Goal: Task Accomplishment & Management: Manage account settings

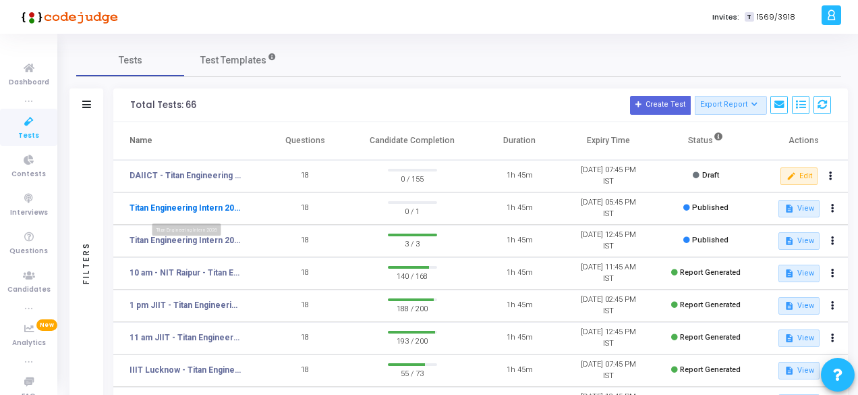
click at [202, 206] on link "Titan Engineering Intern 2026" at bounding box center [186, 208] width 112 height 12
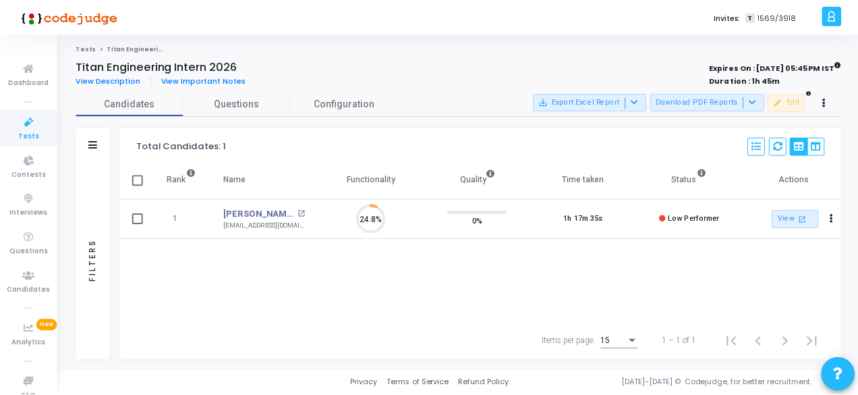
scroll to position [28, 34]
click at [22, 130] on span "Tests" at bounding box center [28, 135] width 21 height 11
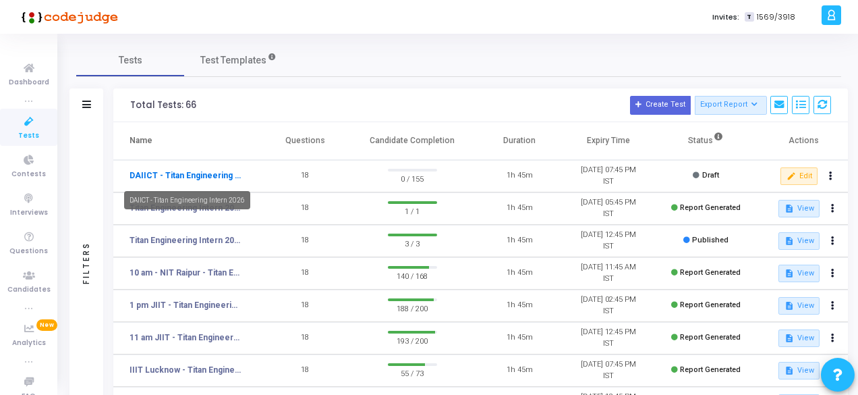
click at [192, 176] on link "DAIICT - Titan Engineering Intern 2026" at bounding box center [186, 175] width 112 height 12
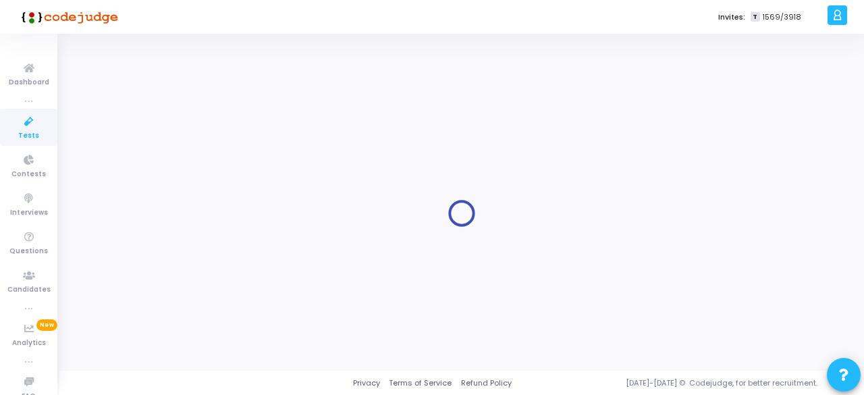
type input "DAIICT - Titan Engineering Intern 2026"
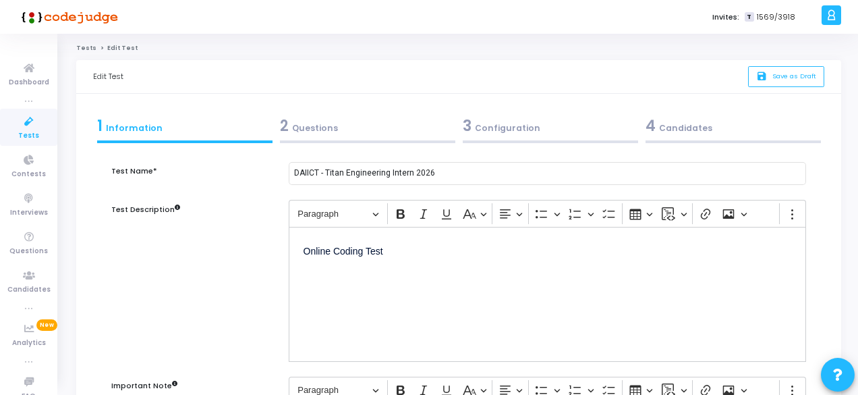
click at [684, 129] on div "4 Candidates" at bounding box center [733, 126] width 175 height 22
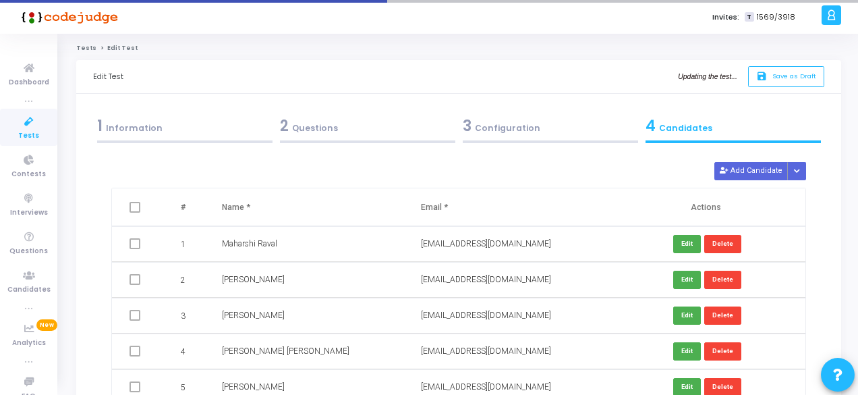
click at [137, 203] on span at bounding box center [135, 207] width 11 height 11
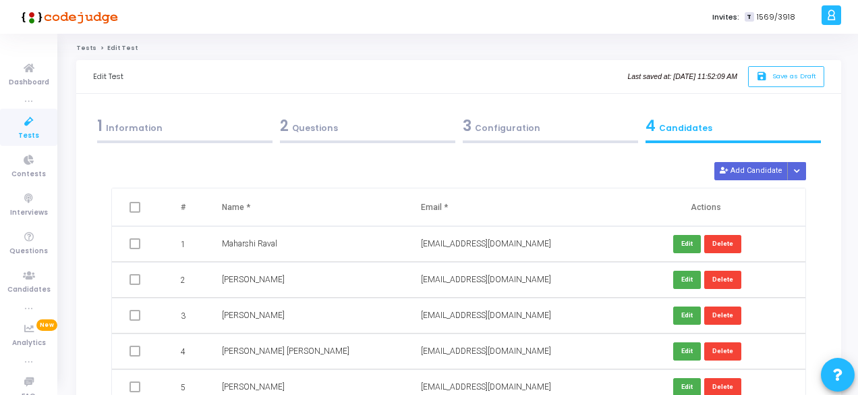
scroll to position [67, 0]
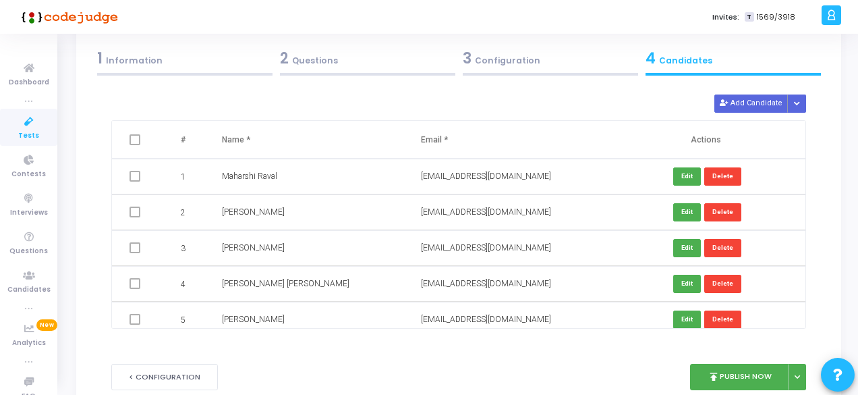
click at [136, 140] on span at bounding box center [135, 139] width 11 height 11
click at [798, 101] on icon "Button group with nested dropdown" at bounding box center [797, 104] width 6 height 7
click at [775, 125] on button "Upload Candidate List" at bounding box center [753, 128] width 103 height 18
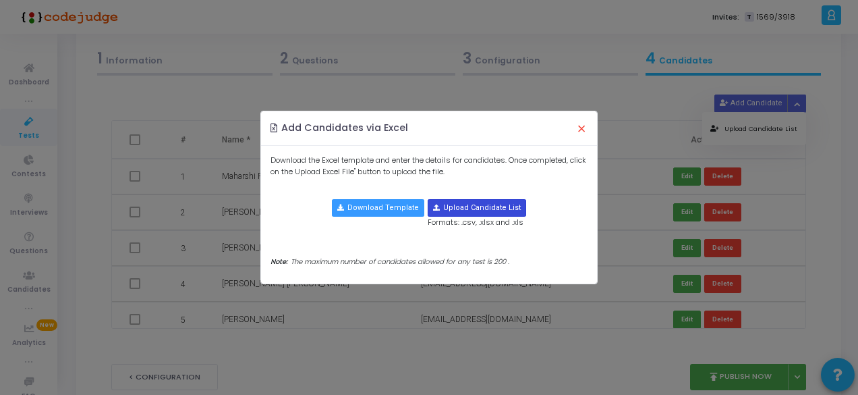
click at [471, 210] on input "file" at bounding box center [476, 208] width 97 height 16
type input "C:\fakepath\DAIICT - SHortlisted.xlsx"
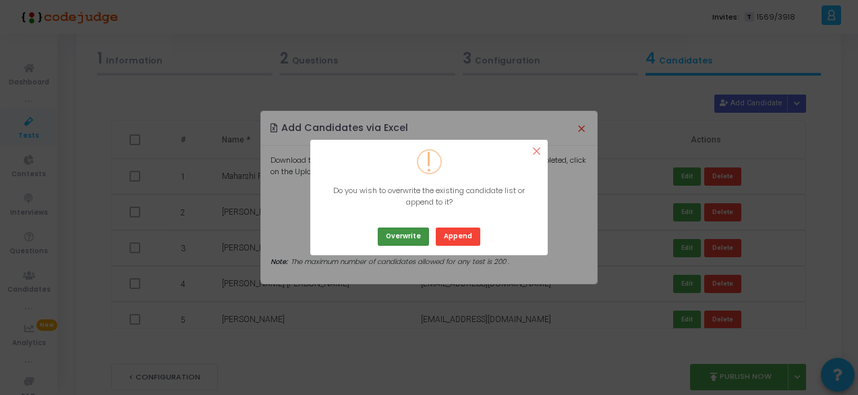
click at [408, 235] on button "Overwrite" at bounding box center [403, 236] width 51 height 18
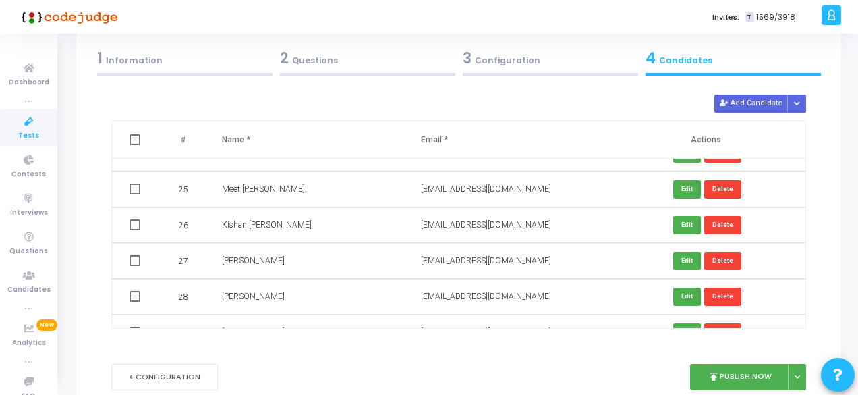
scroll to position [0, 0]
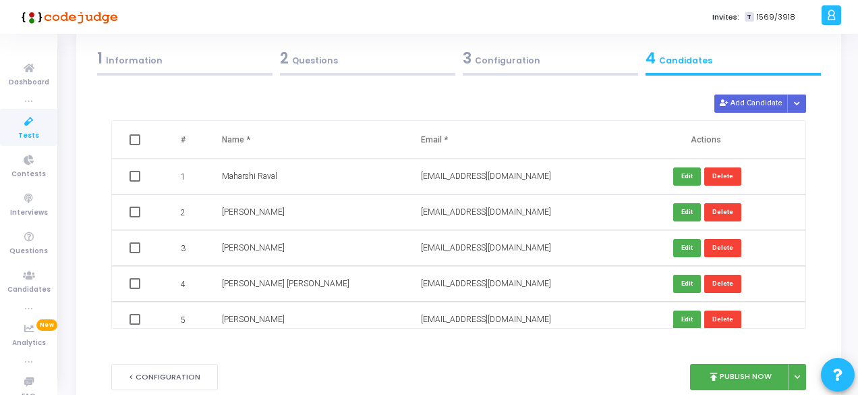
click at [456, 56] on div "2 Questions" at bounding box center [367, 61] width 183 height 36
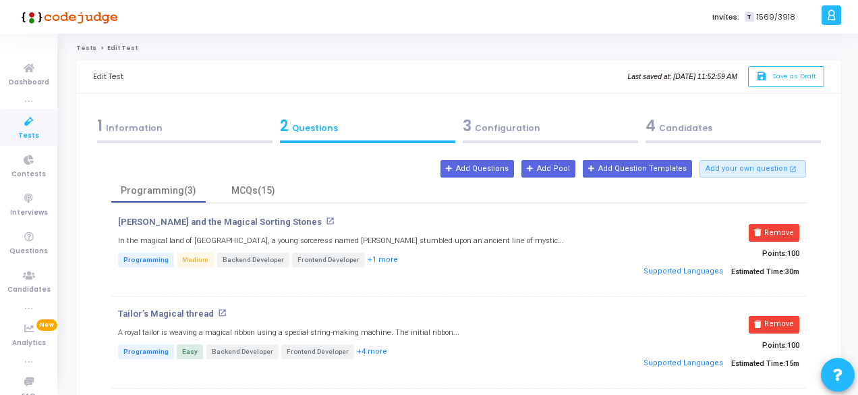
click at [146, 130] on div "1 Information" at bounding box center [184, 126] width 175 height 22
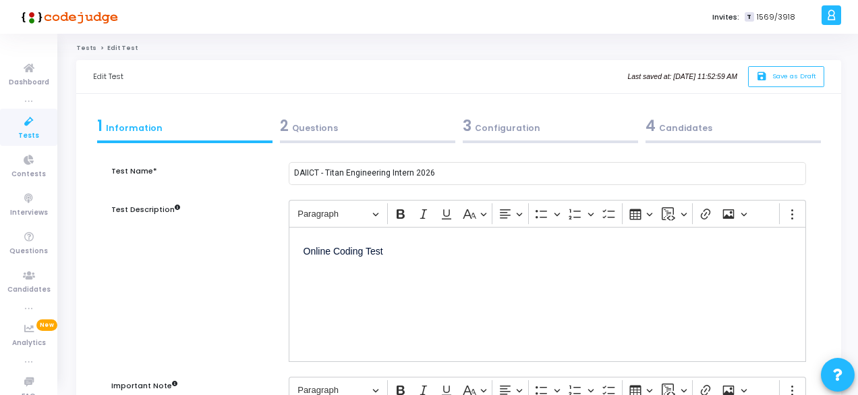
click at [306, 124] on div "2 Questions" at bounding box center [367, 126] width 175 height 22
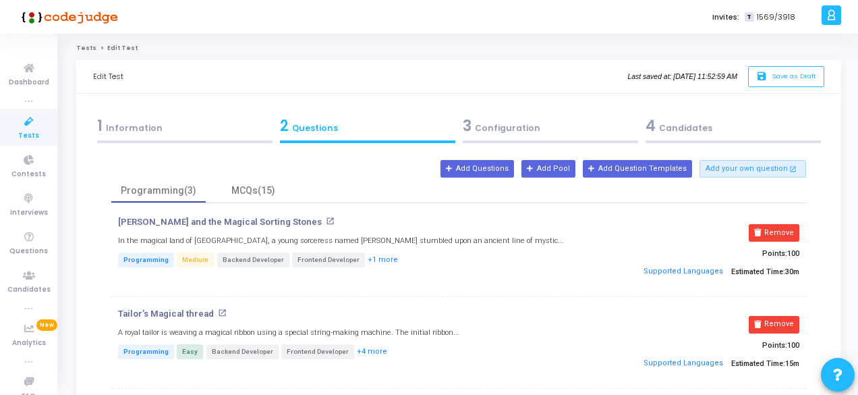
click at [528, 121] on div "3 Configuration" at bounding box center [550, 126] width 175 height 22
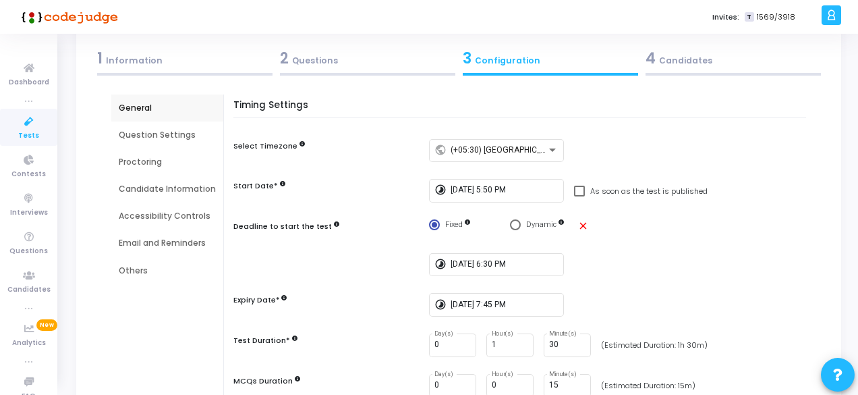
scroll to position [135, 0]
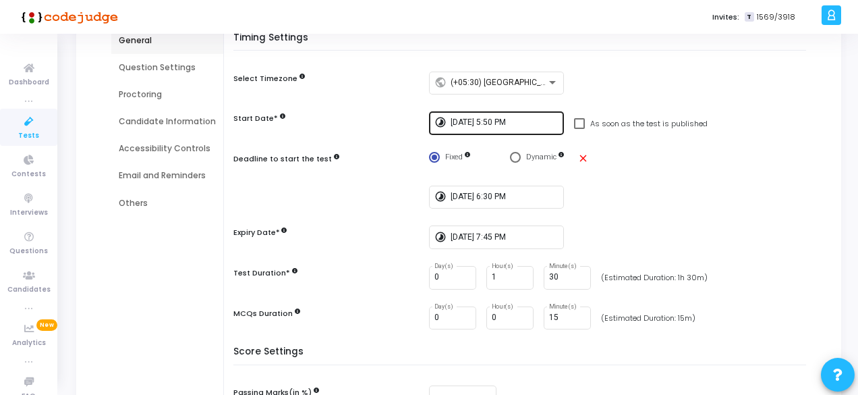
click at [495, 124] on input "[DATE] 5:50 PM" at bounding box center [505, 122] width 108 height 9
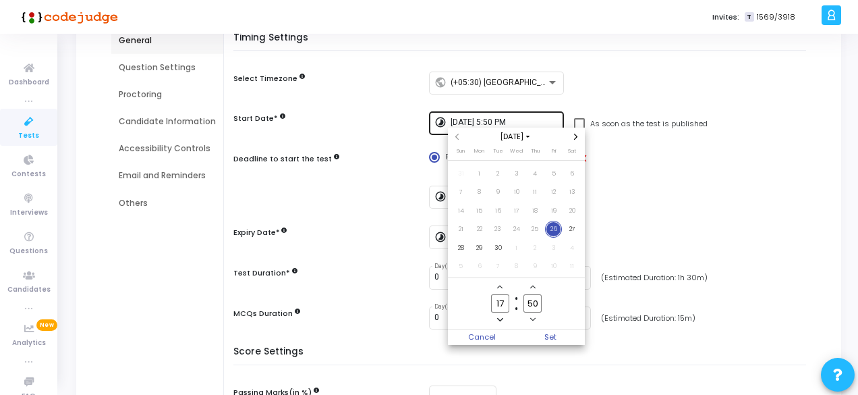
scroll to position [0, 0]
click at [507, 302] on input "17" at bounding box center [500, 303] width 18 height 18
type input "18"
click at [540, 303] on input "50" at bounding box center [533, 303] width 18 height 18
type input "5"
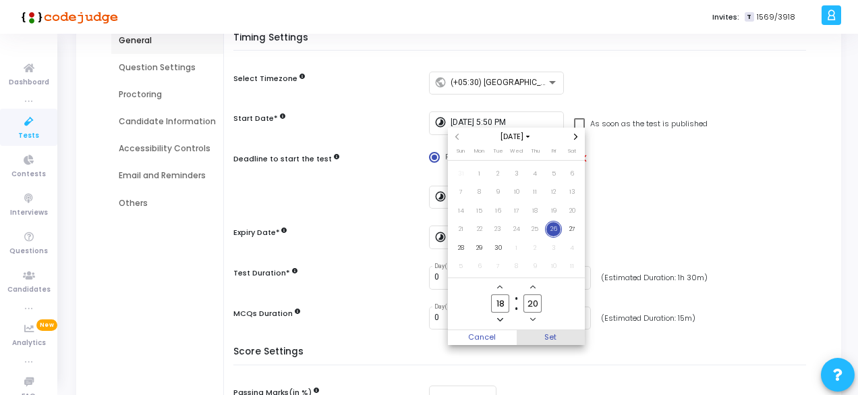
type input "20"
click at [552, 334] on span "Set" at bounding box center [551, 337] width 69 height 15
type input "[DATE] 6:20 PM"
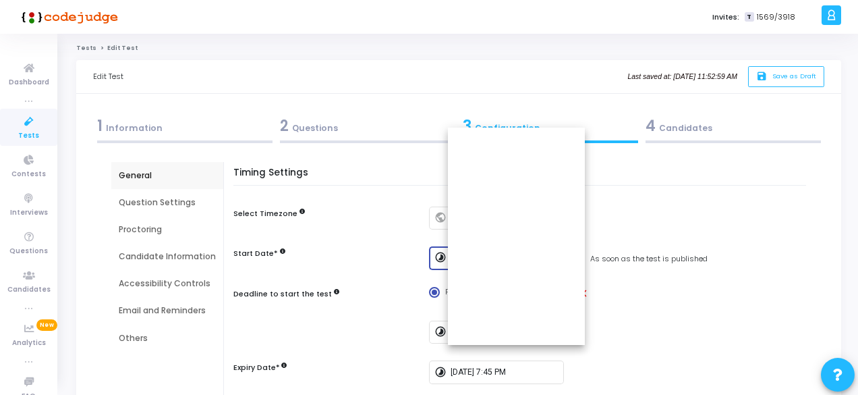
scroll to position [135, 0]
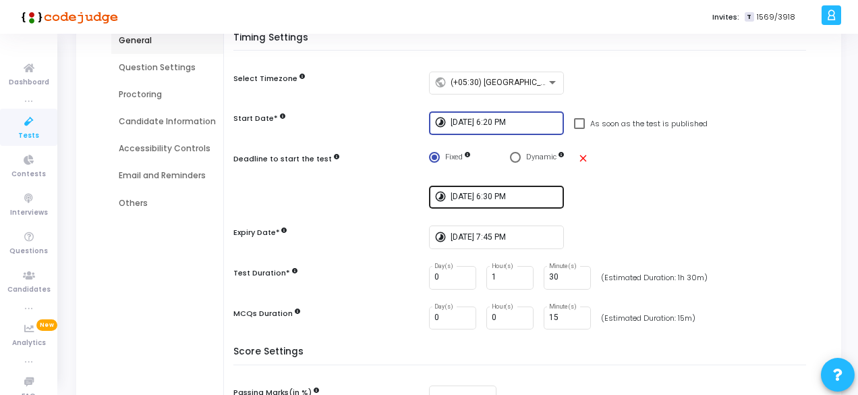
click at [516, 198] on input "[DATE] 6:30 PM" at bounding box center [505, 196] width 108 height 9
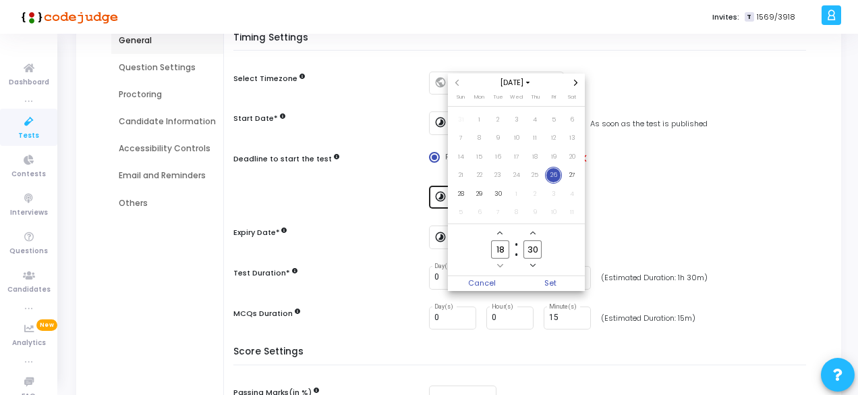
scroll to position [0, 0]
click at [505, 250] on input "18" at bounding box center [500, 249] width 18 height 18
type input "19"
click at [536, 248] on input "30" at bounding box center [533, 249] width 18 height 18
type input "3"
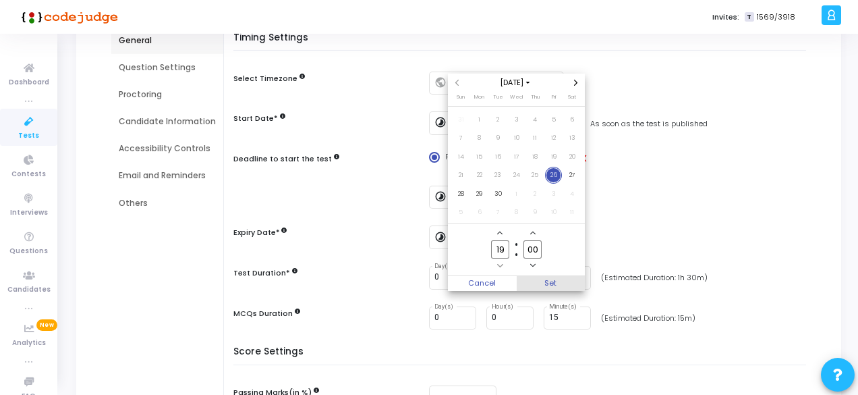
type input "00"
click at [552, 279] on span "Set" at bounding box center [551, 283] width 69 height 15
type input "[DATE] 7:00 PM"
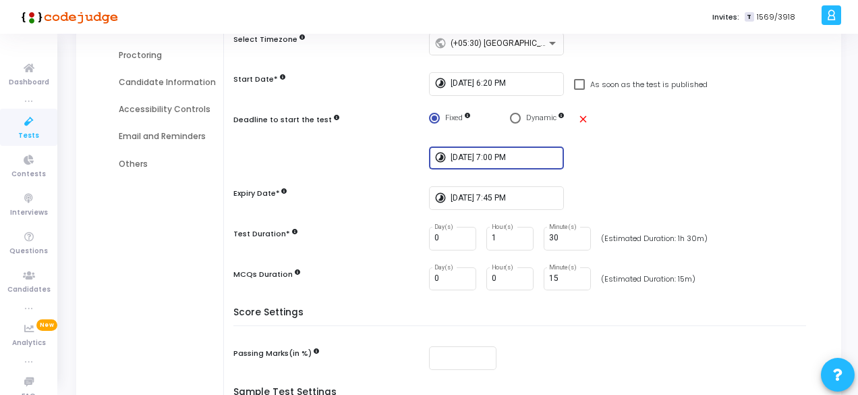
scroll to position [202, 0]
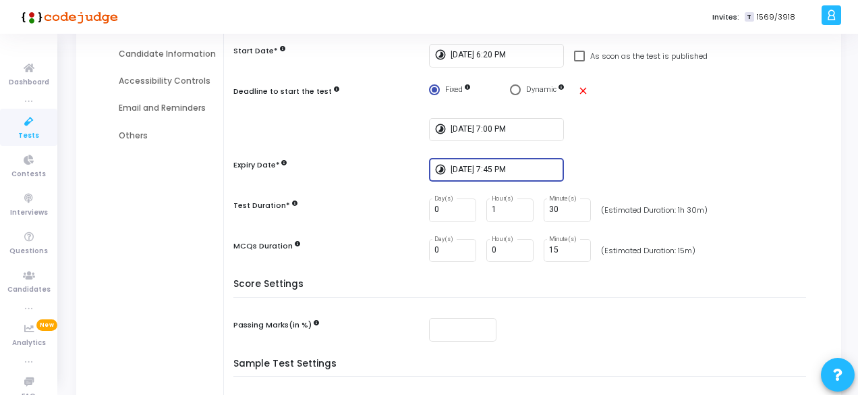
click at [502, 171] on input "[DATE] 7:45 PM" at bounding box center [505, 169] width 108 height 9
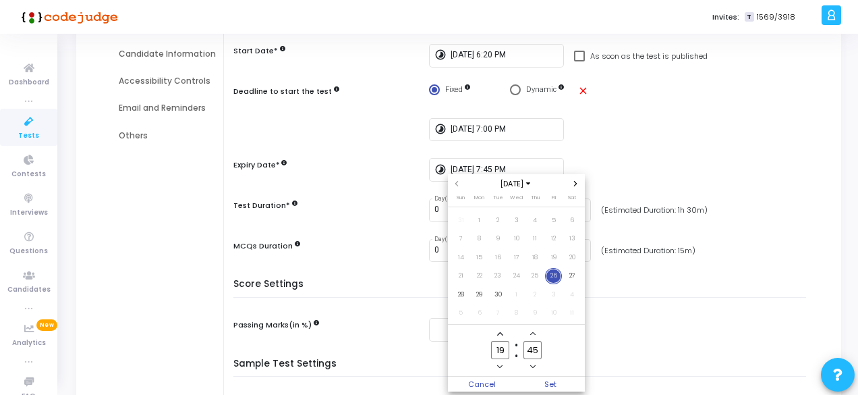
click at [538, 352] on input "45" at bounding box center [533, 350] width 18 height 18
type input "4"
type input "45"
click at [507, 350] on input "19" at bounding box center [500, 350] width 18 height 18
type input "1"
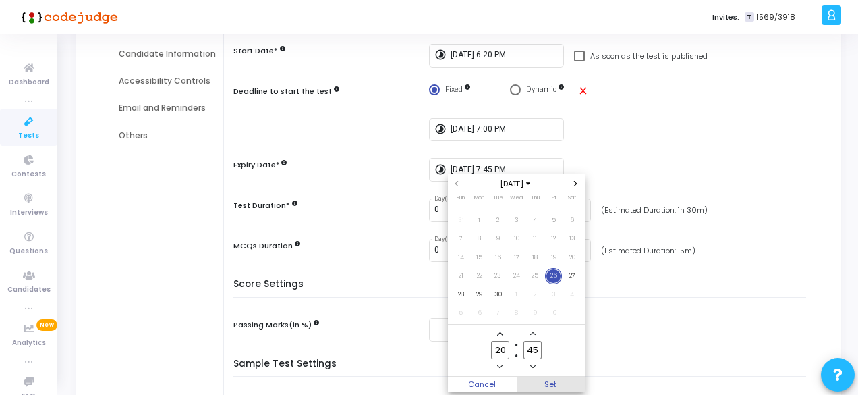
type input "20"
click at [559, 381] on span "Set" at bounding box center [551, 384] width 69 height 15
type input "[DATE] 8:45 PM"
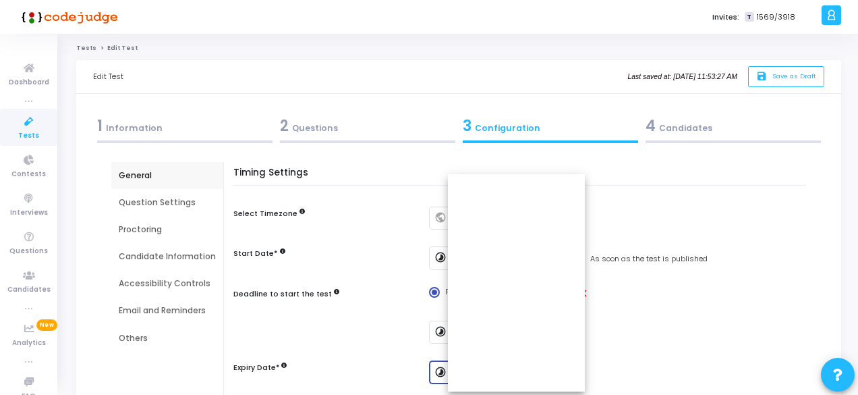
scroll to position [202, 0]
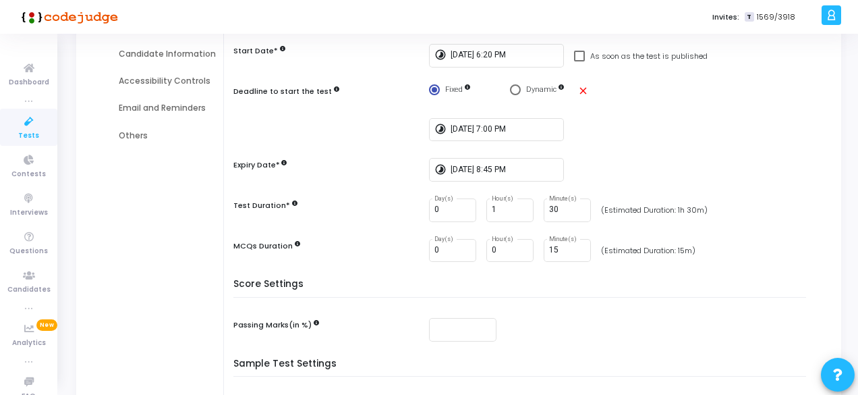
click at [651, 314] on div "Score Settings Passing Marks(in %)" at bounding box center [523, 319] width 566 height 80
click at [516, 171] on input "[DATE] 8:45 PM" at bounding box center [505, 169] width 108 height 9
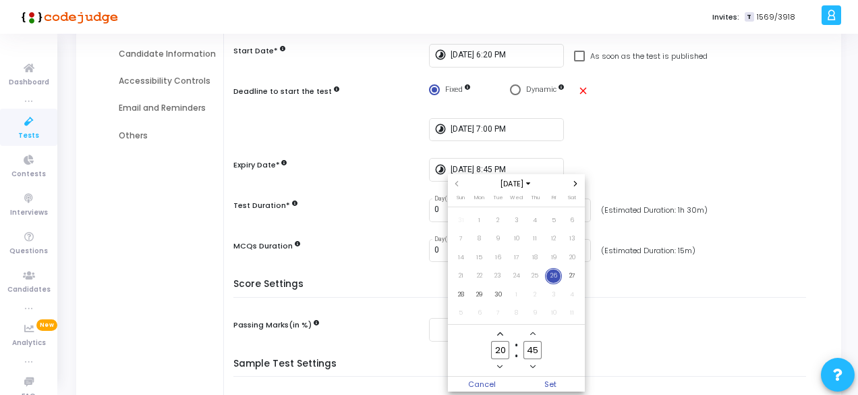
click at [537, 351] on input "45" at bounding box center [533, 350] width 18 height 18
type input "4"
type input "15"
click at [564, 385] on span "Set" at bounding box center [551, 384] width 69 height 15
type input "[DATE] 8:15 PM"
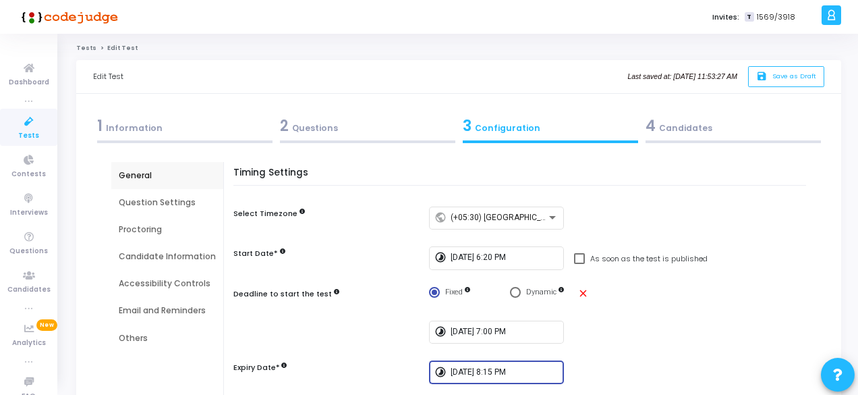
click at [702, 121] on div "4 Candidates" at bounding box center [733, 126] width 175 height 22
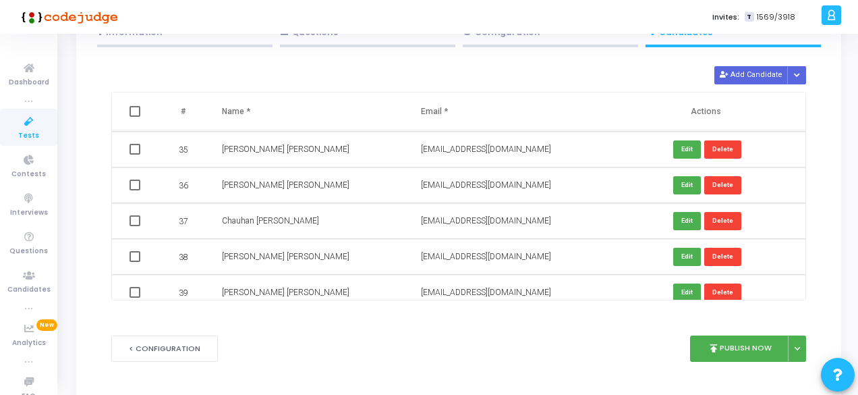
scroll to position [134, 0]
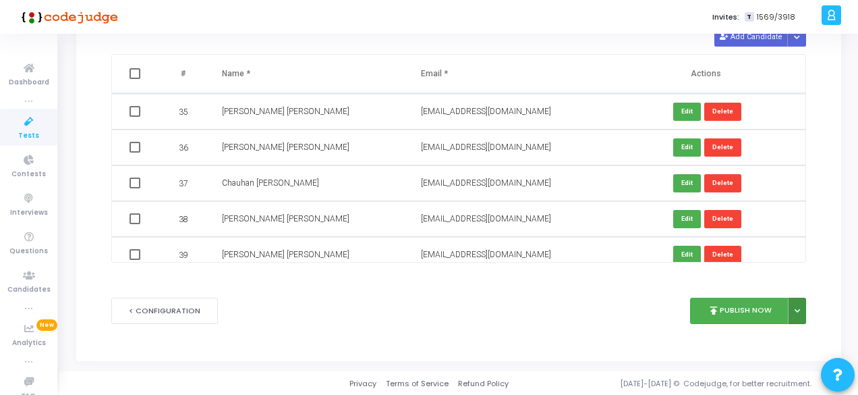
click at [803, 310] on button at bounding box center [797, 311] width 18 height 26
click at [769, 342] on button "Publish Later" at bounding box center [754, 342] width 104 height 22
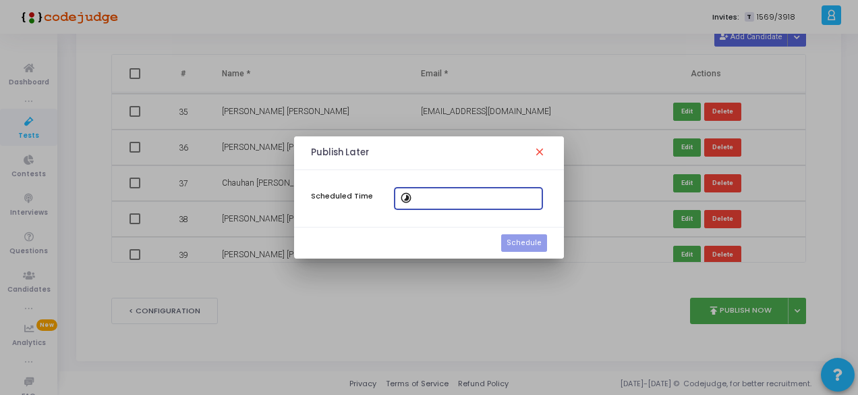
click at [409, 199] on mat-icon "timelapse" at bounding box center [408, 199] width 16 height 16
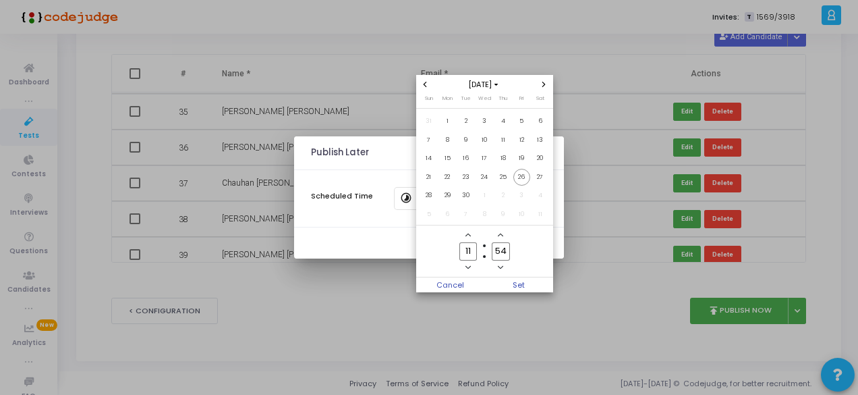
click at [474, 255] on input "11" at bounding box center [469, 251] width 18 height 18
type input "18"
click at [507, 254] on input "54" at bounding box center [501, 251] width 18 height 18
type input "5"
type input "20"
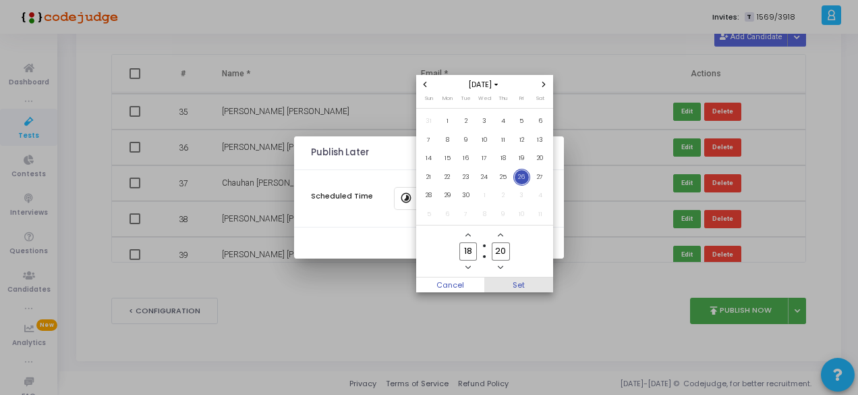
click at [520, 281] on span "Set" at bounding box center [518, 284] width 69 height 15
type input "[DATE] 6:20 PM"
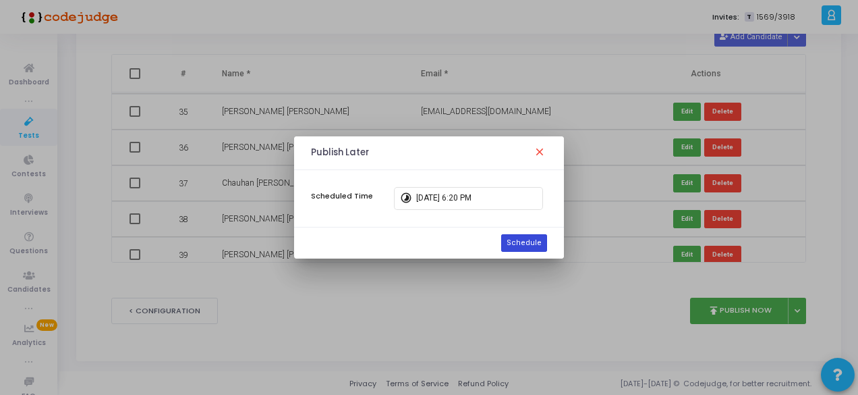
click at [524, 245] on button "Schedule" at bounding box center [524, 243] width 46 height 18
